Goal: Transaction & Acquisition: Purchase product/service

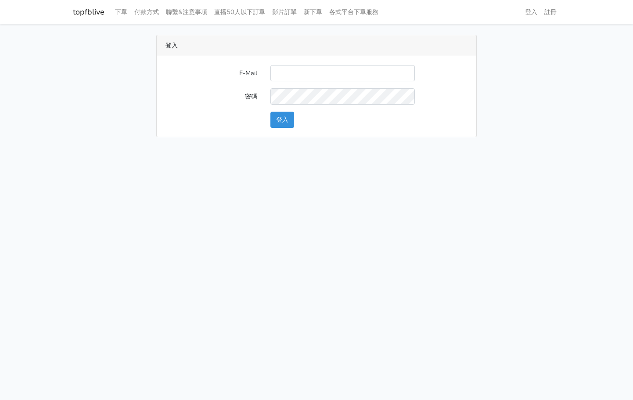
click at [353, 76] on input "E-Mail" at bounding box center [343, 73] width 145 height 16
type input "L123572232@gmail.com"
click at [290, 118] on button "登入" at bounding box center [283, 120] width 24 height 16
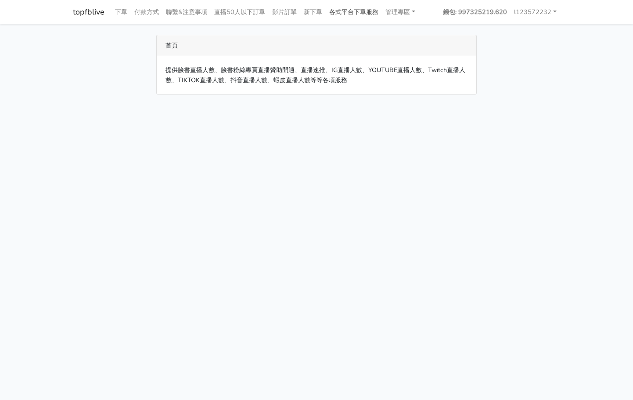
click at [371, 12] on link "各式平台下單服務" at bounding box center [354, 12] width 56 height 17
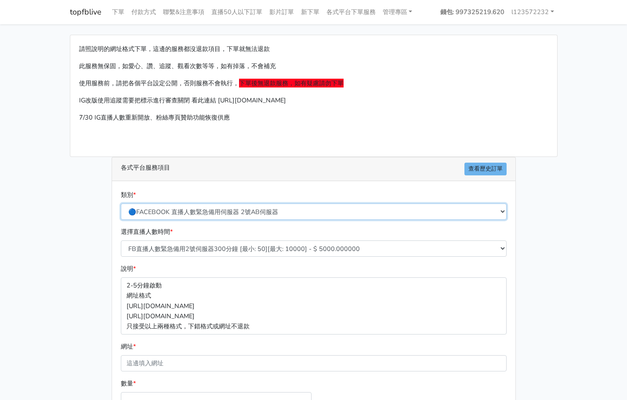
drag, startPoint x: 215, startPoint y: 217, endPoint x: 220, endPoint y: 205, distance: 12.6
click at [215, 217] on select "🔵FACEBOOK 直播人數緊急備用伺服器 2號AB伺服器 🔵FACEBOOK 網軍專用貼文留言 安全保密 🔵FACEBOOK 直播人數緊急備用伺服器 J1 …" at bounding box center [314, 211] width 386 height 16
select select "🔵FACEBOOK 直播人數 AB伺服器"
click at [121, 203] on select "🔵FACEBOOK 直播人數緊急備用伺服器 2號AB伺服器 🔵FACEBOOK 網軍專用貼文留言 安全保密 🔵FACEBOOK 直播人數緊急備用伺服器 J1 …" at bounding box center [314, 211] width 386 height 16
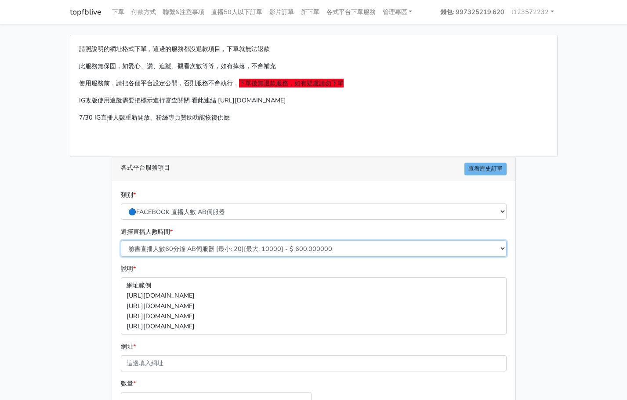
click at [249, 245] on select "臉書直播人數60分鐘 AB伺服器 [最小: 20][最大: 10000] - $ 600.000000 臉書直播人數90分鐘 AB伺服器 [最小: 20][最…" at bounding box center [314, 248] width 386 height 16
select select "614"
click at [121, 240] on select "臉書直播人數60分鐘 AB伺服器 [最小: 20][最大: 10000] - $ 600.000000 臉書直播人數90分鐘 AB伺服器 [最小: 20][最…" at bounding box center [314, 248] width 386 height 16
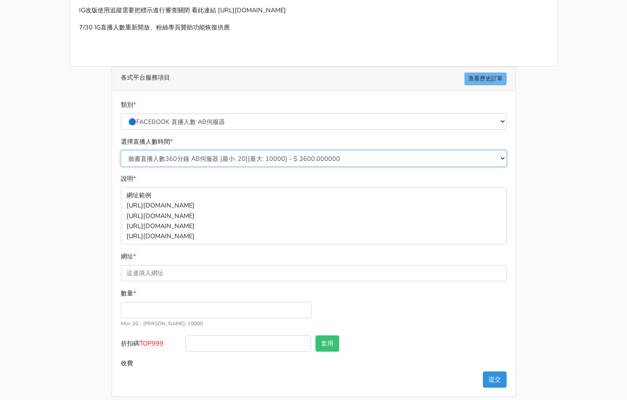
scroll to position [98, 0]
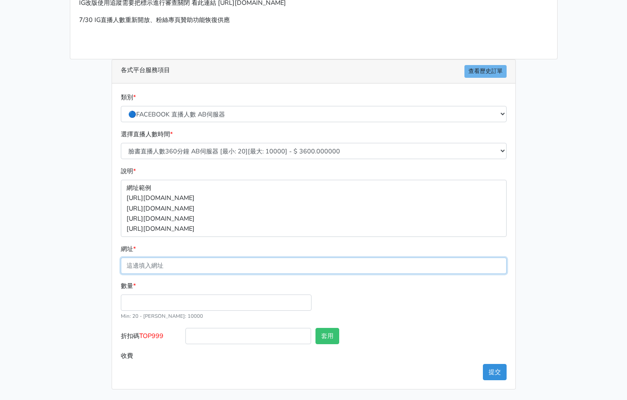
click at [217, 263] on input "網址 *" at bounding box center [314, 265] width 386 height 16
paste input "https://www.facebook.com/jingfang0926/videos/1177483940967761"
type input "https://www.facebook.com/jingfang0926/videos/1177483940967761"
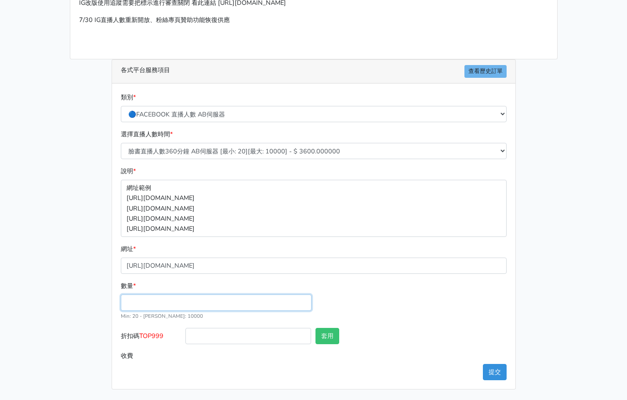
click at [260, 305] on input "數量 *" at bounding box center [216, 302] width 191 height 16
type input "35"
type input "126.000"
click at [403, 321] on div "數量 * 35 Min: 20 - Max: 10000" at bounding box center [314, 304] width 390 height 47
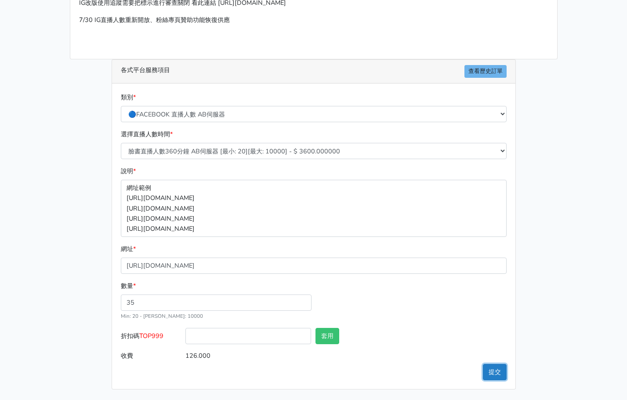
click at [497, 369] on button "提交" at bounding box center [495, 372] width 24 height 16
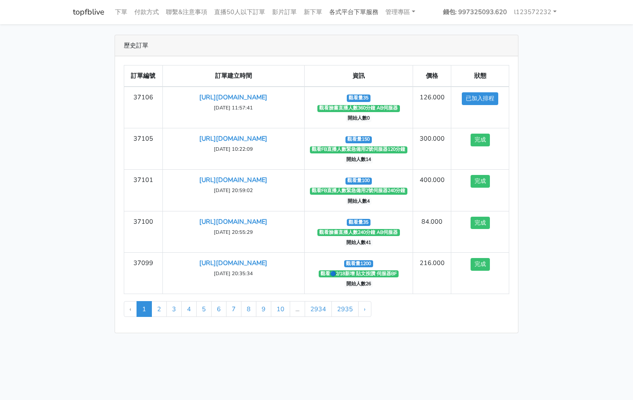
click at [360, 12] on link "各式平台下單服務" at bounding box center [354, 12] width 56 height 17
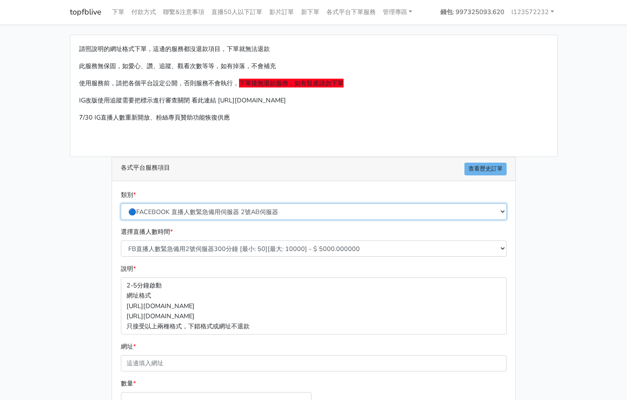
click at [235, 212] on select "🔵FACEBOOK 直播人數緊急備用伺服器 2號AB伺服器 🔵FACEBOOK 網軍專用貼文留言 安全保密 🔵FACEBOOK 直播人數緊急備用伺服器 J1 …" at bounding box center [314, 211] width 386 height 16
select select "🔯6/15新增Tiktok直播人數 穩定上人 SC"
click at [121, 203] on select "🔵FACEBOOK 直播人數緊急備用伺服器 2號AB伺服器 🔵FACEBOOK 網軍專用貼文留言 安全保密 🔵FACEBOOK 直播人數緊急備用伺服器 J1 …" at bounding box center [314, 211] width 386 height 16
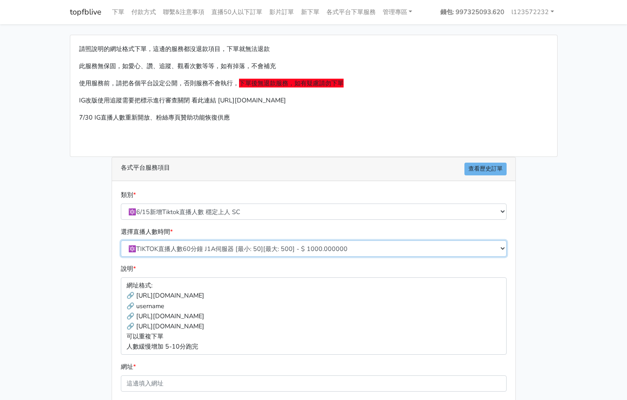
click at [286, 241] on select "🔯TIKTOK直播人數60分鐘 J1A伺服器 [最小: 50][最大: 500] - $ 1000.000000 🔯TIKTOK直播人數120分鐘 J1A伺服…" at bounding box center [314, 248] width 386 height 16
select select "541"
click at [121, 240] on select "🔯TIKTOK直播人數60分鐘 J1A伺服器 [最小: 50][最大: 500] - $ 1000.000000 🔯TIKTOK直播人數120分鐘 J1A伺服…" at bounding box center [314, 248] width 386 height 16
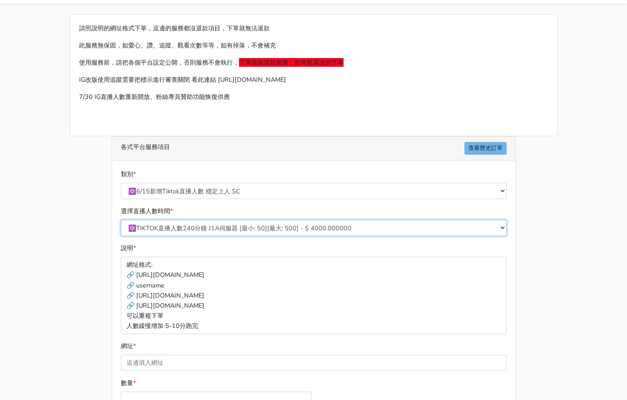
scroll to position [118, 0]
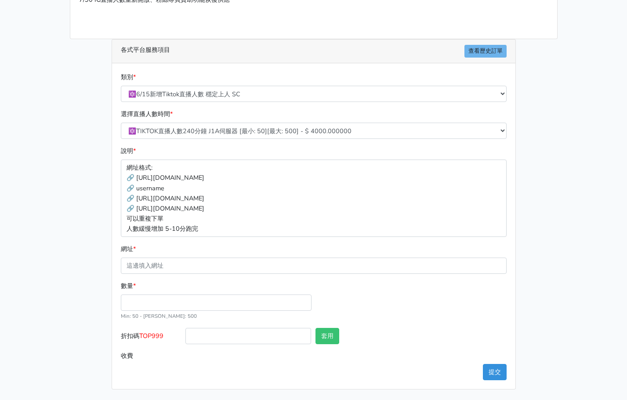
click at [254, 255] on div "網址 *" at bounding box center [314, 259] width 386 height 30
click at [250, 265] on input "網址 *" at bounding box center [314, 265] width 386 height 16
paste input "[URL][DOMAIN_NAME]"
type input "[URL][DOMAIN_NAME]"
click at [249, 301] on input "數量 *" at bounding box center [216, 302] width 191 height 16
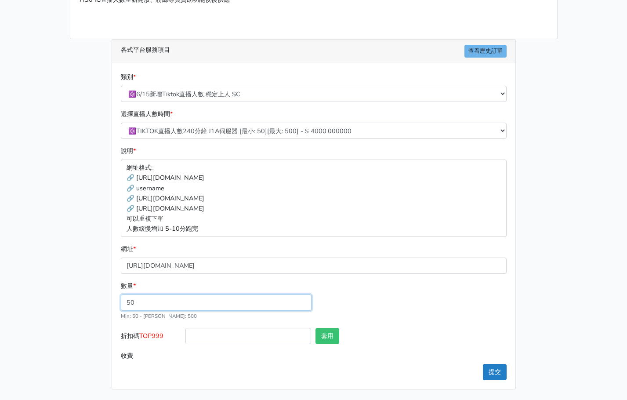
type input "50"
type input "200.000"
click at [488, 376] on button "提交" at bounding box center [495, 372] width 24 height 16
